Goal: Task Accomplishment & Management: Manage account settings

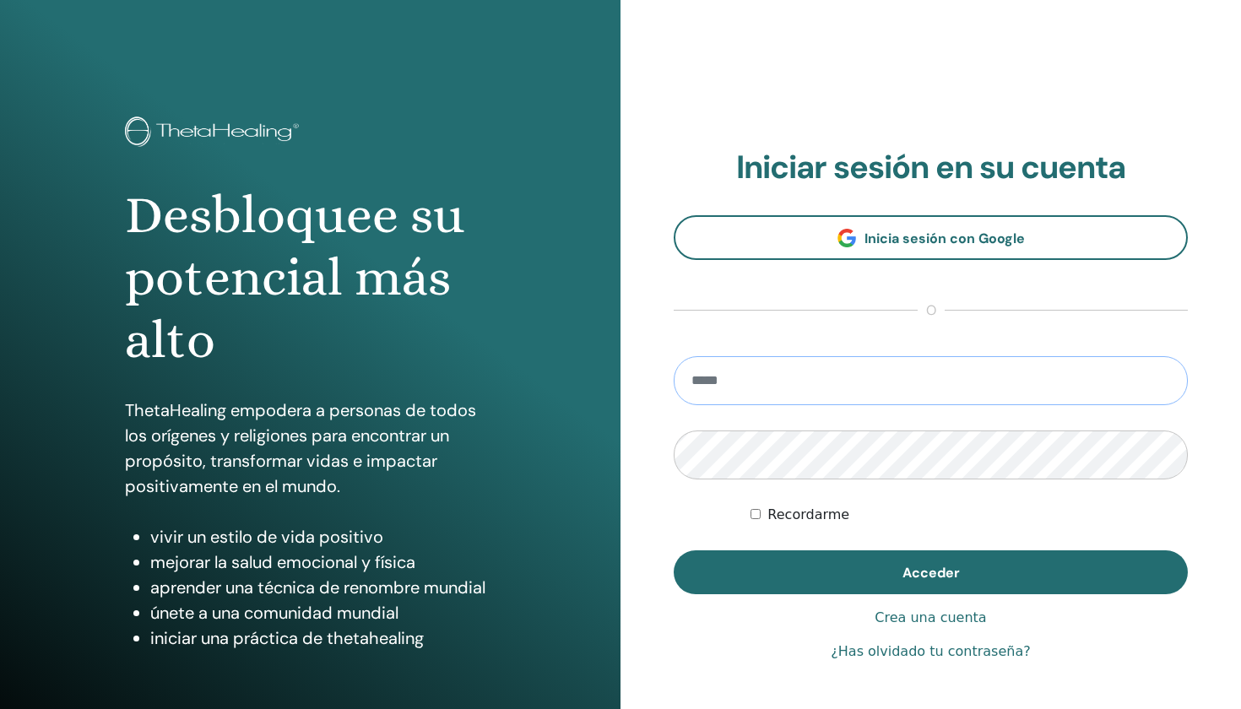
type input "**********"
click at [931, 573] on button "Acceder" at bounding box center [931, 573] width 514 height 44
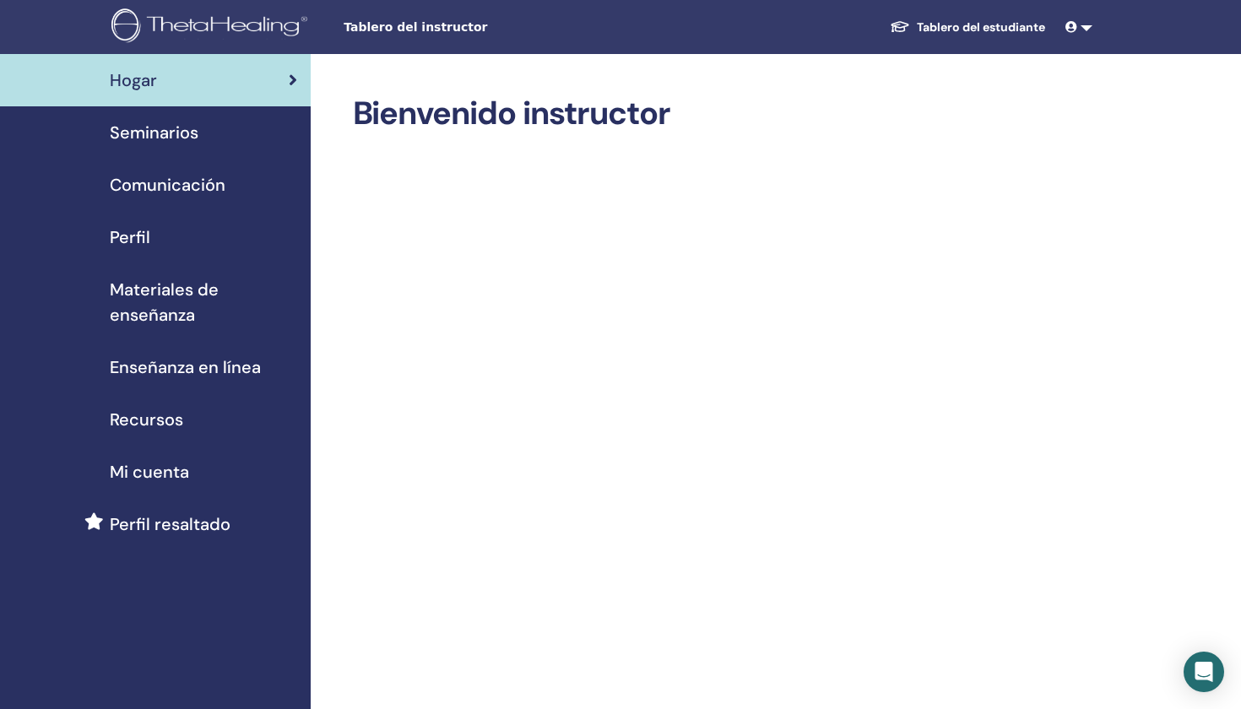
click at [200, 139] on div "Seminarios" at bounding box center [156, 132] width 284 height 25
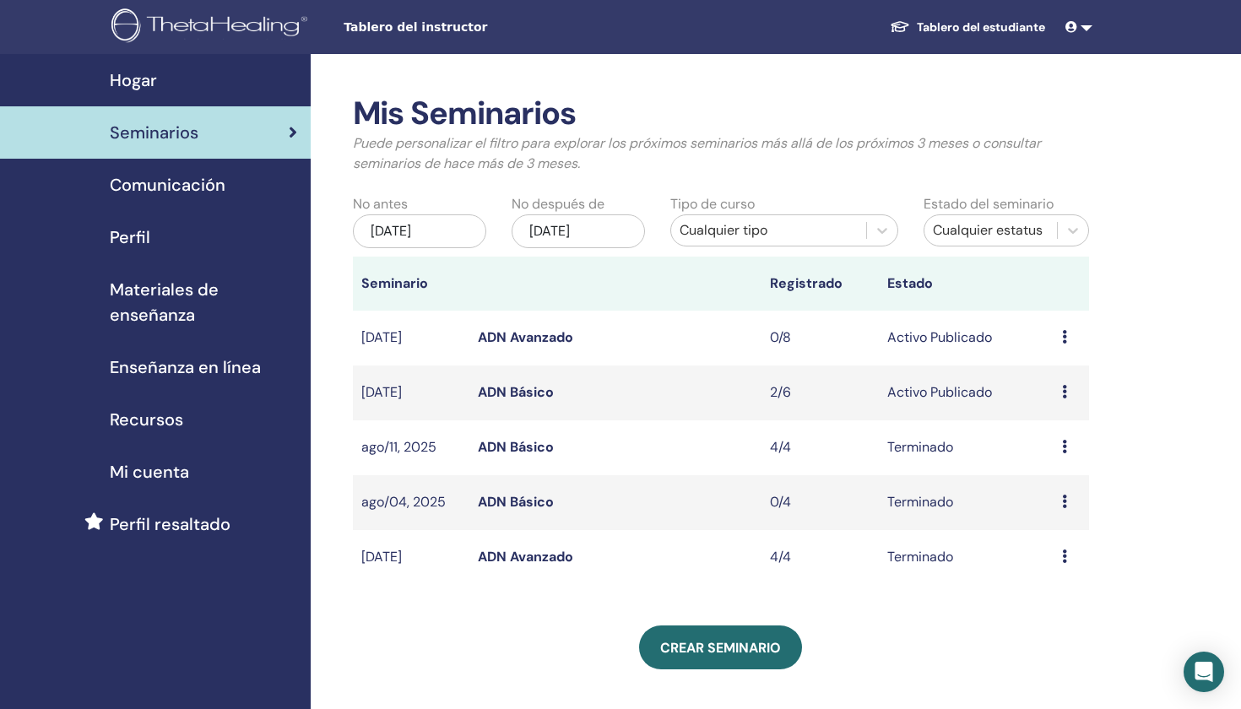
click at [1062, 386] on icon at bounding box center [1064, 392] width 5 height 14
click at [1037, 423] on link "Editar" at bounding box center [1039, 425] width 37 height 18
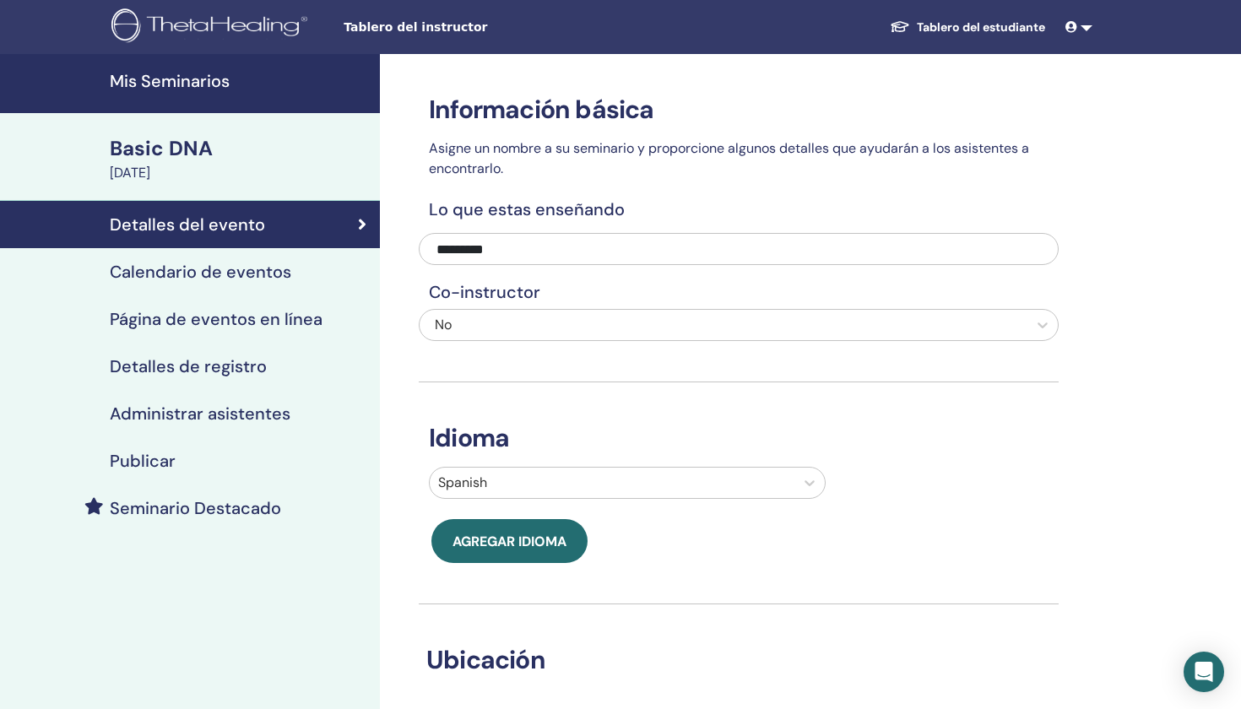
click at [274, 347] on link "Detalles de registro" at bounding box center [190, 366] width 380 height 47
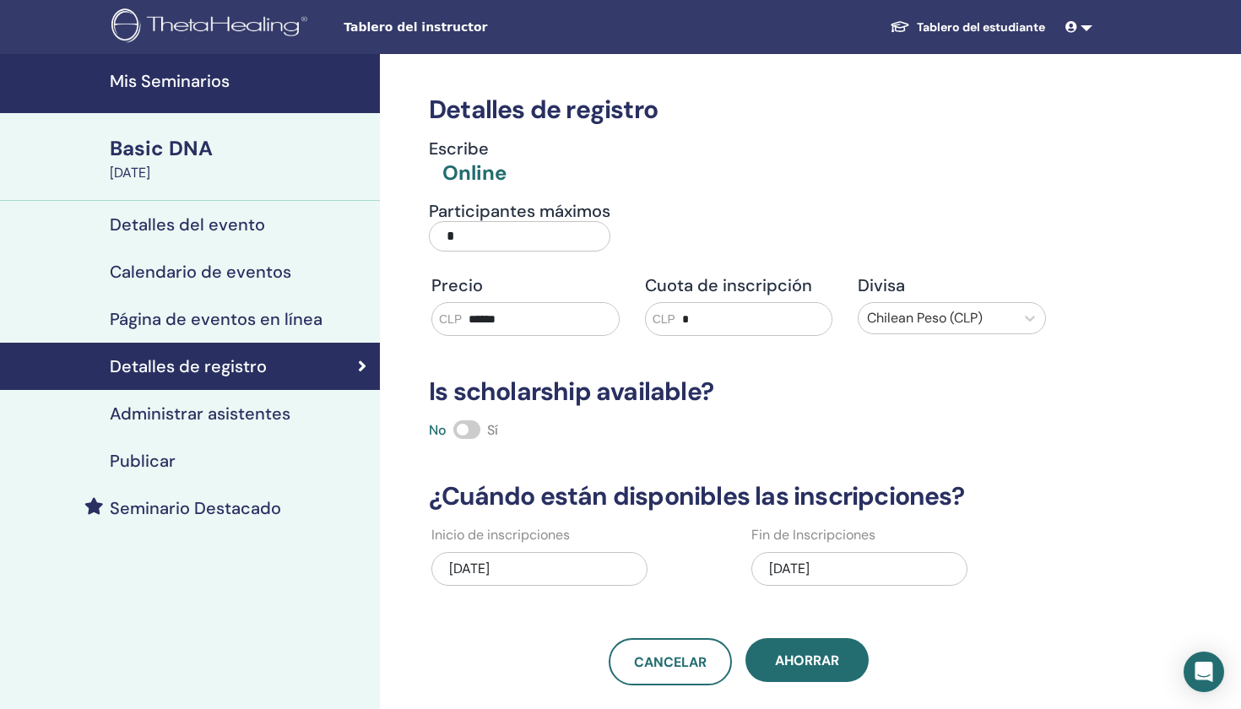
click at [478, 253] on label "Participantes máximos *" at bounding box center [520, 231] width 182 height 61
click at [478, 252] on input "*" at bounding box center [520, 236] width 182 height 30
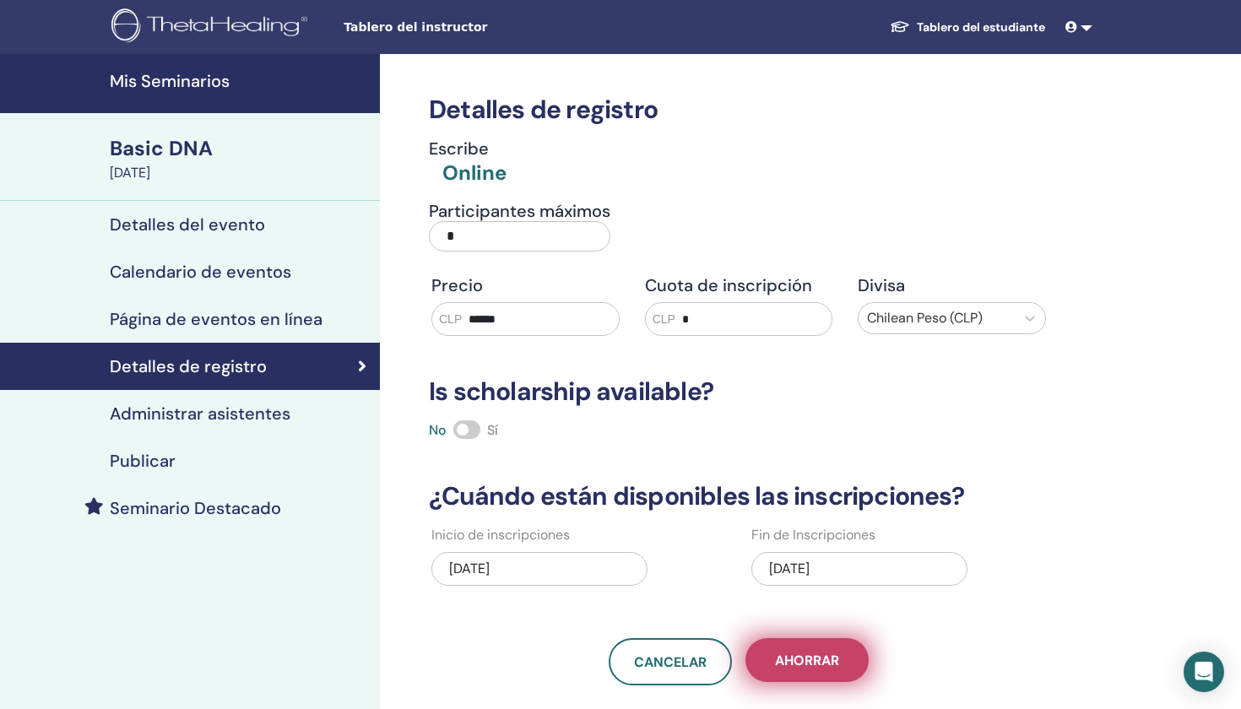
type input "*"
click at [838, 651] on button "Ahorrar" at bounding box center [807, 660] width 123 height 44
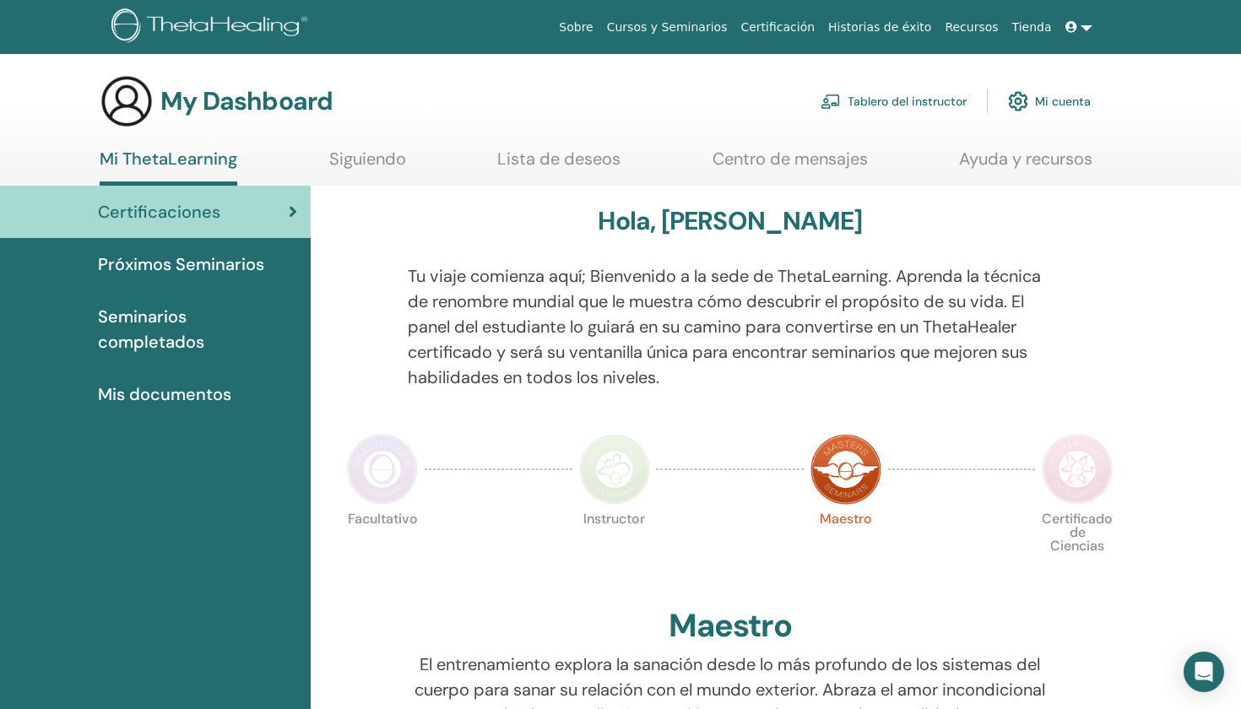
click at [247, 306] on span "Seminarios completados" at bounding box center [197, 329] width 199 height 51
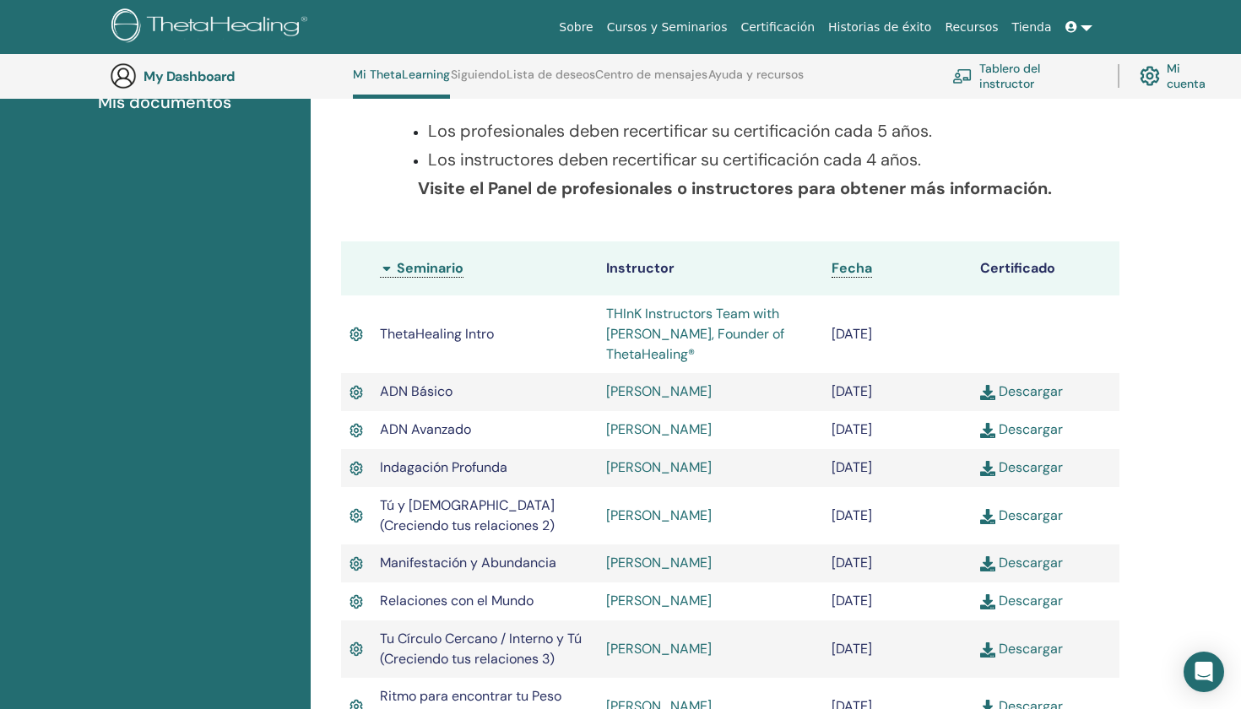
scroll to position [339, 0]
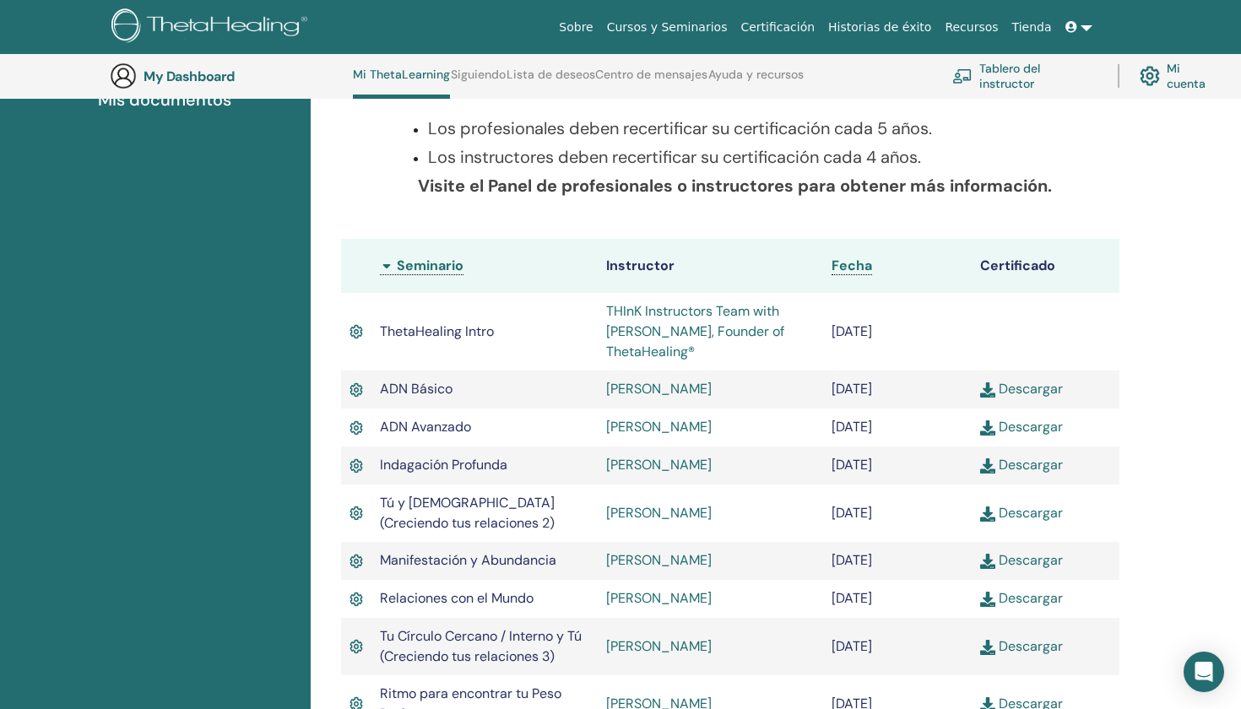
click at [1037, 388] on link "Descargar" at bounding box center [1021, 389] width 83 height 18
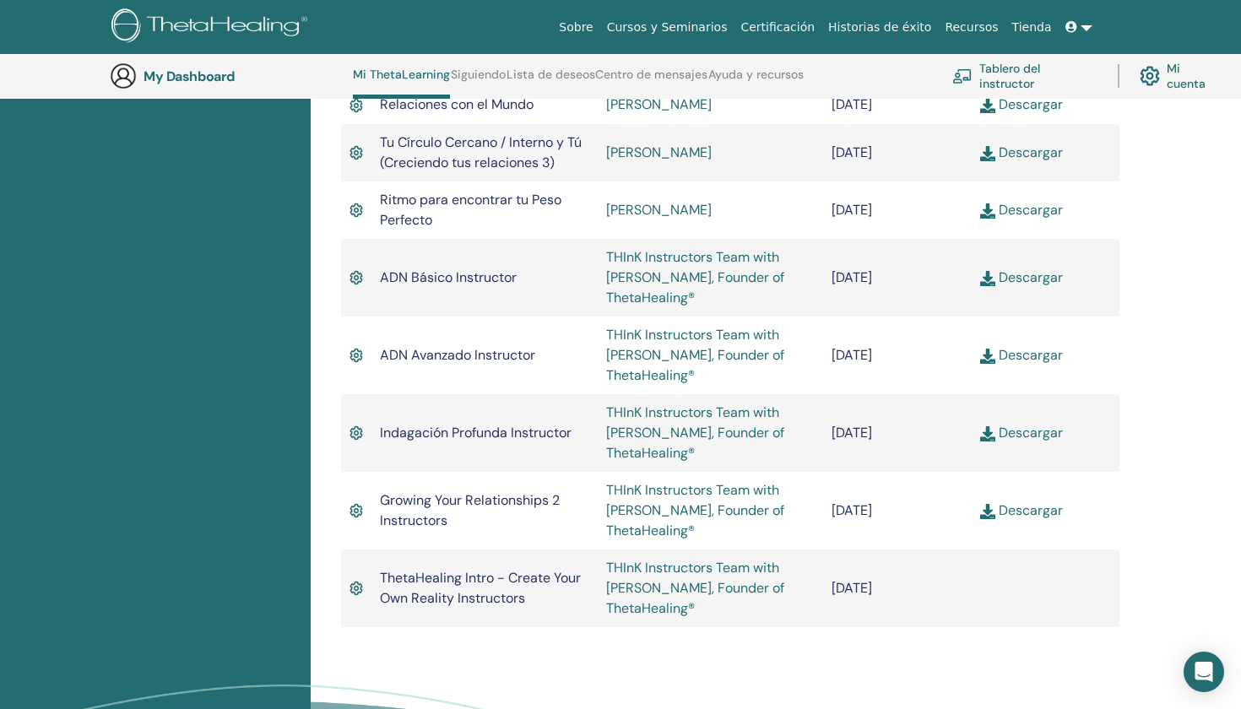
scroll to position [845, 0]
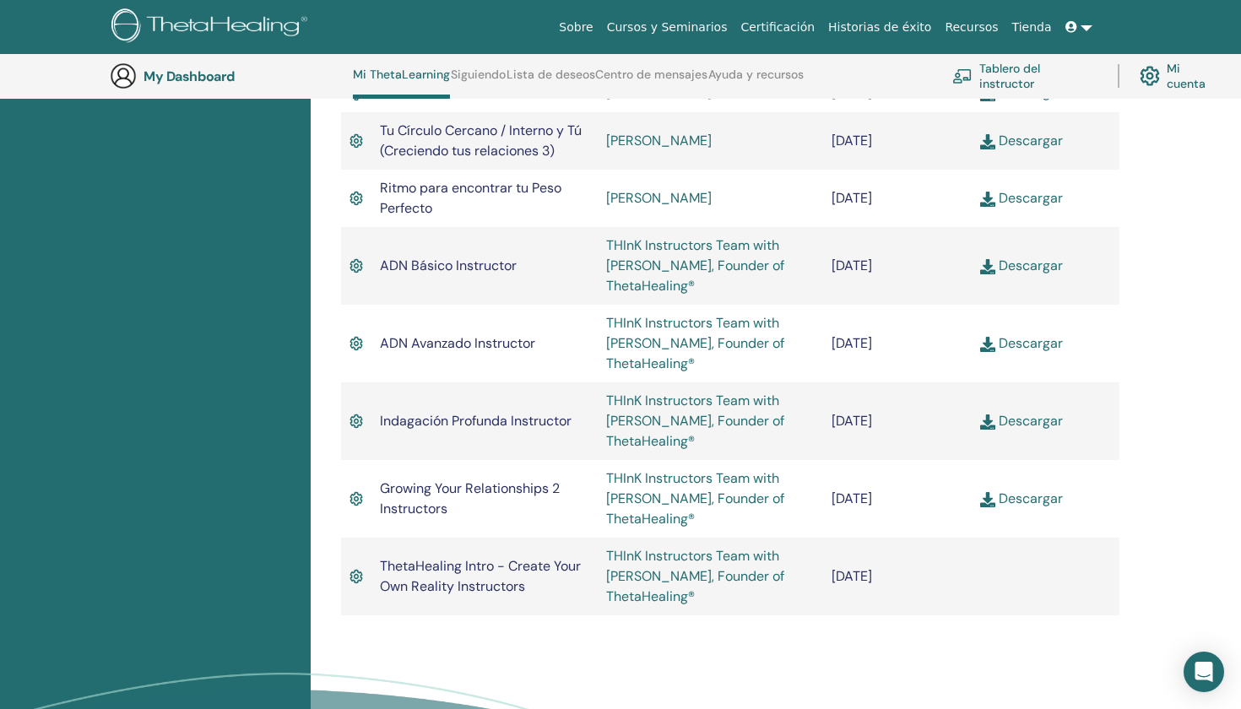
click at [1050, 259] on link "Descargar" at bounding box center [1021, 266] width 83 height 18
